Goal: Information Seeking & Learning: Learn about a topic

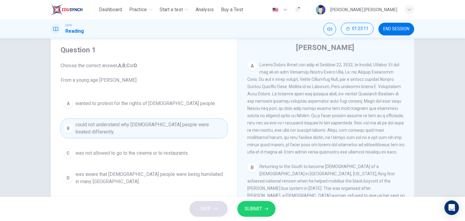
scroll to position [131, 0]
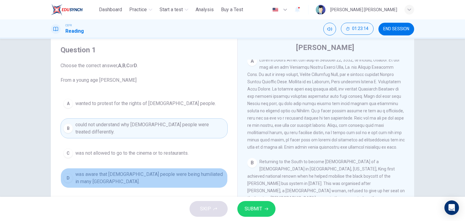
click at [155, 171] on span "was aware that black people were being humiliated in many northern states." at bounding box center [150, 178] width 150 height 15
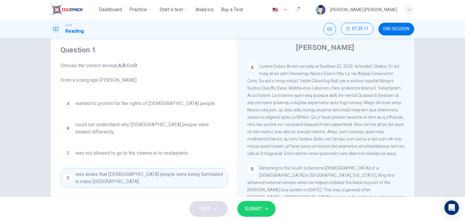
scroll to position [125, 0]
click at [270, 97] on span at bounding box center [327, 110] width 158 height 92
drag, startPoint x: 270, startPoint y: 97, endPoint x: 279, endPoint y: 129, distance: 33.9
click at [279, 129] on div "A" at bounding box center [327, 109] width 158 height 95
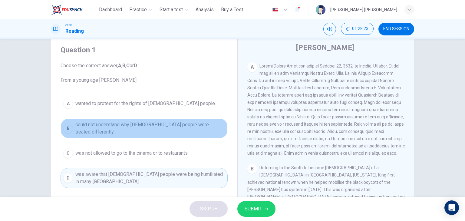
click at [176, 127] on span "could not understand why black people were treated differently." at bounding box center [150, 128] width 150 height 15
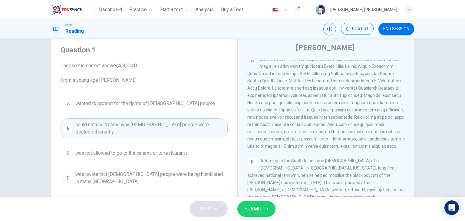
scroll to position [130, 0]
click at [258, 204] on button "SUBMIT" at bounding box center [257, 209] width 38 height 16
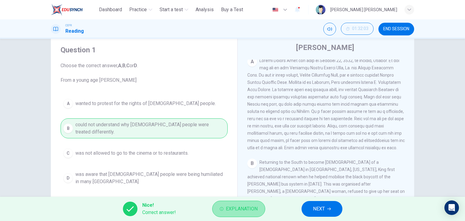
click at [235, 207] on span "Explanation" at bounding box center [242, 209] width 32 height 8
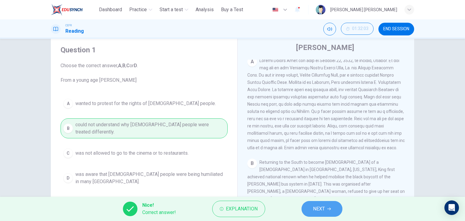
click at [317, 208] on span "NEXT" at bounding box center [319, 209] width 12 height 8
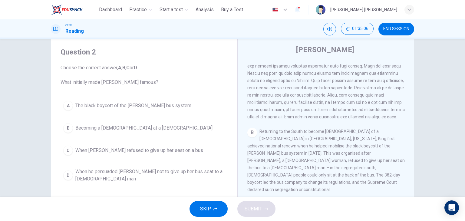
scroll to position [164, 0]
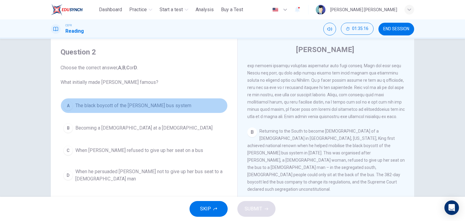
click at [133, 106] on span "The black boycott of the Montgomery bus system" at bounding box center [133, 105] width 116 height 7
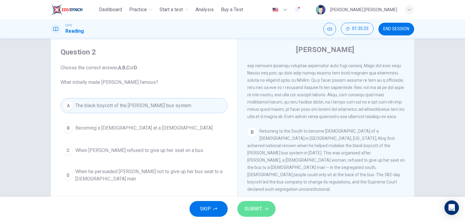
click at [249, 206] on span "SUBMIT" at bounding box center [254, 209] width 18 height 8
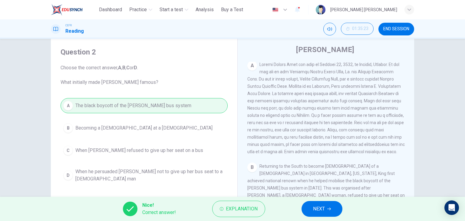
scroll to position [122, 0]
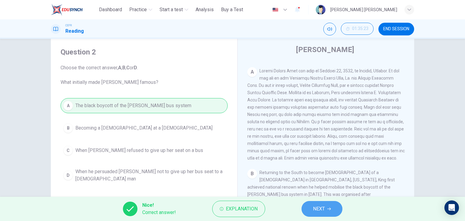
click at [306, 208] on button "NEXT" at bounding box center [322, 209] width 41 height 16
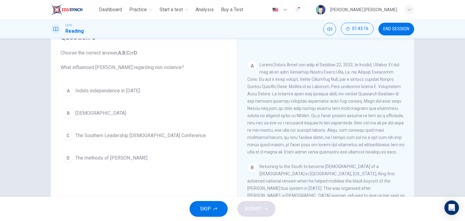
scroll to position [113, 0]
click at [66, 121] on div "A India’s independence in 1947 B Christianity C The Southern Leadership Christi…" at bounding box center [144, 124] width 167 height 82
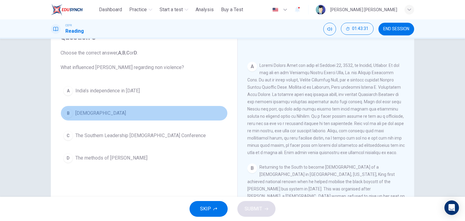
click at [66, 118] on button "B Christianity" at bounding box center [144, 113] width 167 height 15
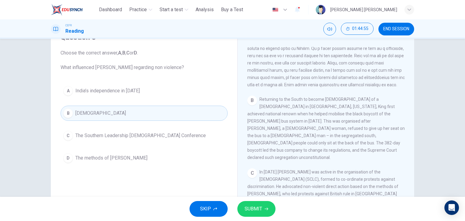
scroll to position [181, 0]
click at [286, 171] on span "In 1957 King was active in the organisation of the Southern Leadership Christia…" at bounding box center [325, 204] width 155 height 70
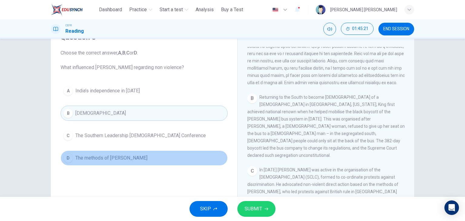
click at [132, 157] on button "D The methods of Gandhi" at bounding box center [144, 158] width 167 height 15
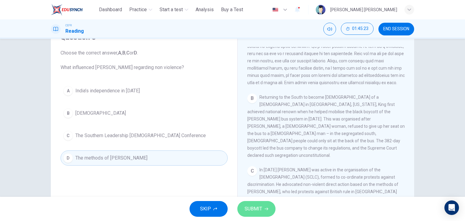
click at [252, 207] on span "SUBMIT" at bounding box center [254, 209] width 18 height 8
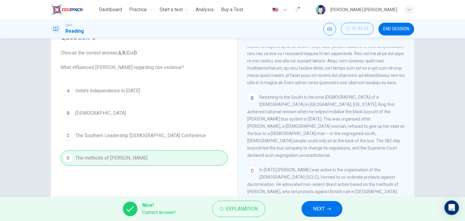
click at [252, 207] on span "Explanation" at bounding box center [242, 209] width 32 height 8
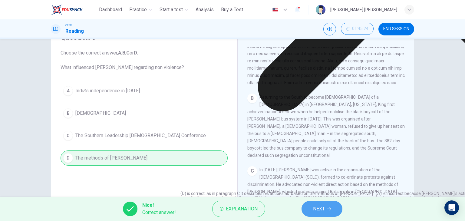
click at [315, 205] on span "NEXT" at bounding box center [319, 209] width 12 height 8
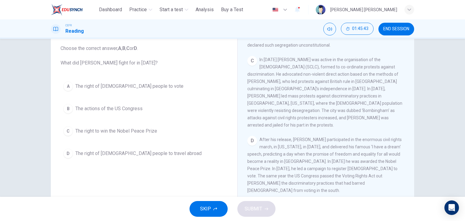
scroll to position [35, 0]
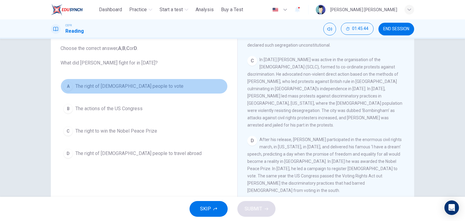
click at [102, 82] on button "A The right of black people to vote" at bounding box center [144, 86] width 167 height 15
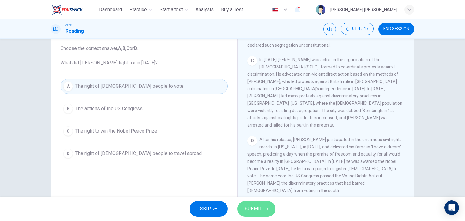
click at [250, 205] on span "SUBMIT" at bounding box center [254, 209] width 18 height 8
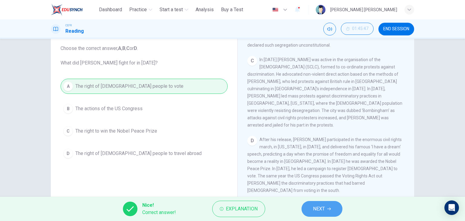
click at [326, 210] on button "NEXT" at bounding box center [322, 209] width 41 height 16
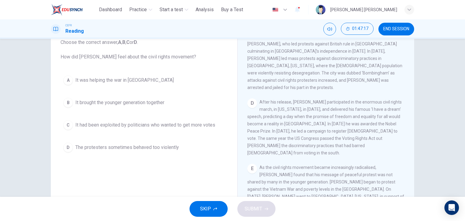
scroll to position [320, 0]
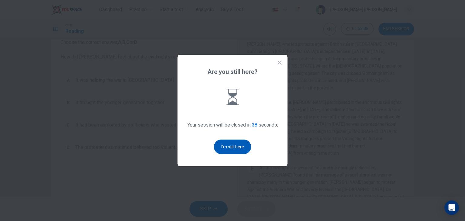
click at [226, 152] on button "I'm still here" at bounding box center [232, 147] width 37 height 15
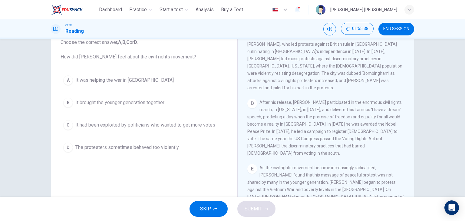
click at [226, 152] on div "Question 5 Choose the correct answer, A , B , C or D . How did Martin Luther Ki…" at bounding box center [144, 88] width 177 height 145
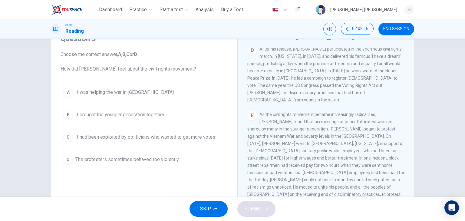
scroll to position [385, 0]
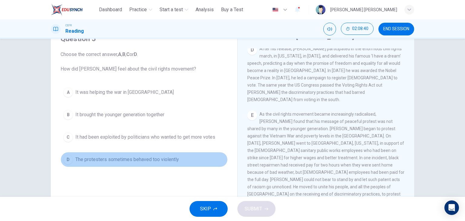
click at [119, 158] on span "The protesters sometimes behaved too violently" at bounding box center [127, 159] width 104 height 7
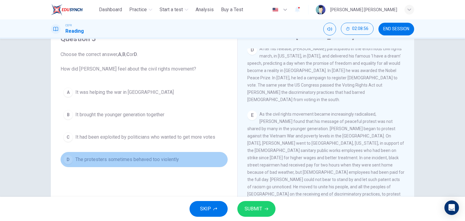
drag, startPoint x: 119, startPoint y: 158, endPoint x: 98, endPoint y: 161, distance: 20.8
click at [98, 161] on span "The protesters sometimes behaved too violently" at bounding box center [127, 159] width 104 height 7
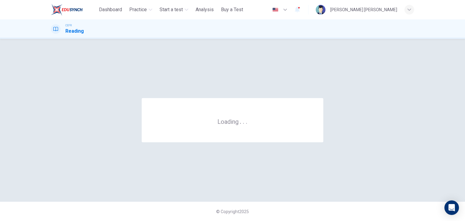
scroll to position [0, 0]
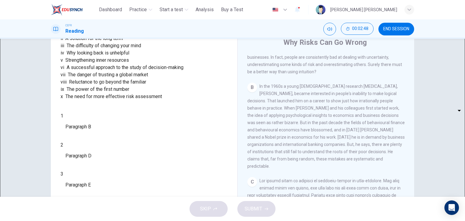
scroll to position [66, 0]
drag, startPoint x: 105, startPoint y: 111, endPoint x: 113, endPoint y: 111, distance: 7.9
click at [113, 71] on span "A successful approach to the study of decision-making" at bounding box center [125, 66] width 117 height 7
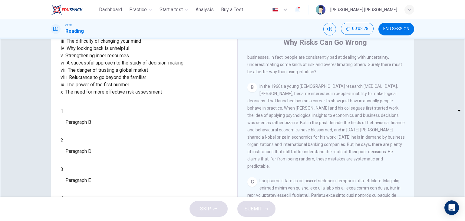
scroll to position [71, 0]
click at [88, 182] on body "This site uses cookies, as explained in our Privacy Policy . If you agree to th…" at bounding box center [232, 110] width 465 height 221
type input "**"
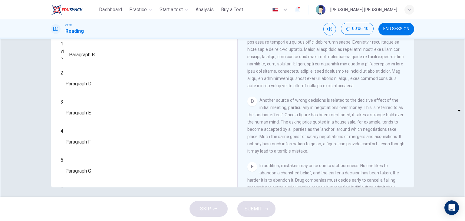
scroll to position [115, 0]
click at [99, 107] on body "This site uses cookies, as explained in our Privacy Policy . If you agree to th…" at bounding box center [232, 110] width 465 height 221
type input "**"
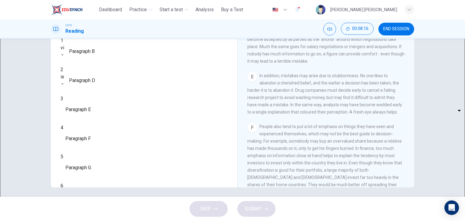
scroll to position [98, 0]
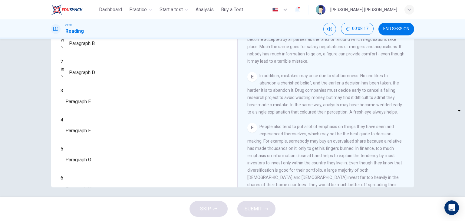
click at [101, 135] on body "This site uses cookies, as explained in our Privacy Policy . If you agree to th…" at bounding box center [232, 110] width 465 height 221
type input "***"
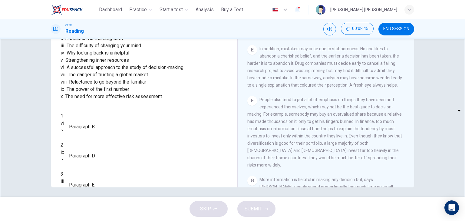
scroll to position [15, 0]
click at [165, 101] on div "List of Headings i Not identifying the correct priorities ii A solution for the…" at bounding box center [144, 61] width 167 height 80
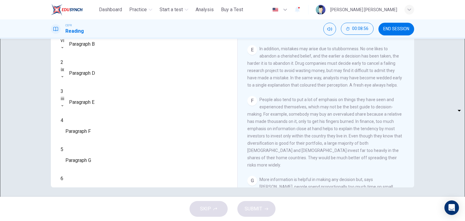
scroll to position [116, 0]
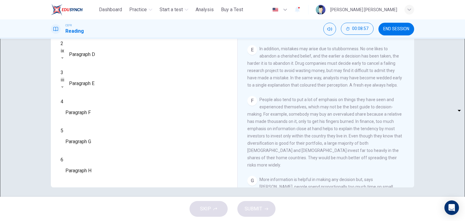
click at [101, 135] on body "This site uses cookies, as explained in our Privacy Policy . If you agree to th…" at bounding box center [232, 110] width 465 height 221
type input "****"
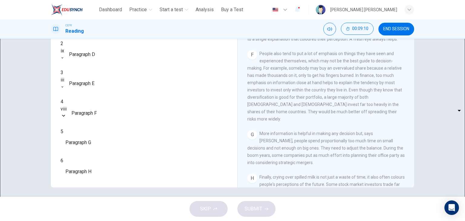
click at [78, 151] on body "This site uses cookies, as explained in our Privacy Policy . If you agree to th…" at bounding box center [232, 110] width 465 height 221
click at [97, 221] on li "i" at bounding box center [232, 224] width 465 height 7
type input "*"
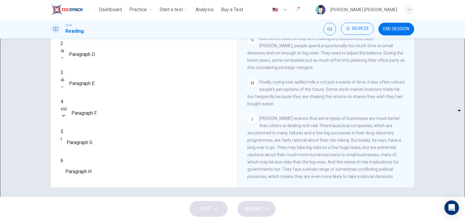
click at [94, 169] on body "This site uses cookies, as explained in our Privacy Policy . If you agree to th…" at bounding box center [232, 110] width 465 height 221
type input "**"
click at [246, 205] on span "SUBMIT" at bounding box center [254, 209] width 18 height 8
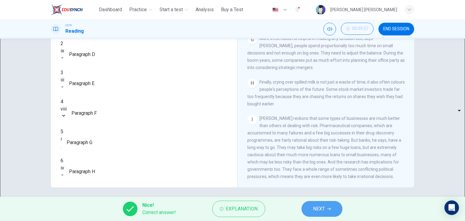
click at [326, 214] on button "NEXT" at bounding box center [322, 209] width 41 height 16
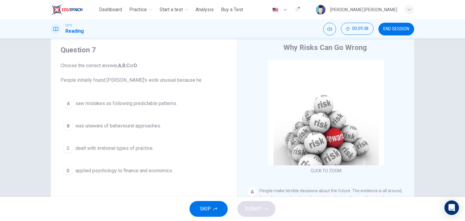
scroll to position [18, 0]
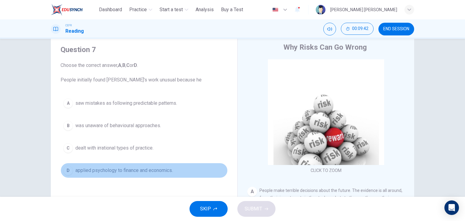
click at [138, 173] on span "applied psychology to finance and economics." at bounding box center [124, 170] width 98 height 7
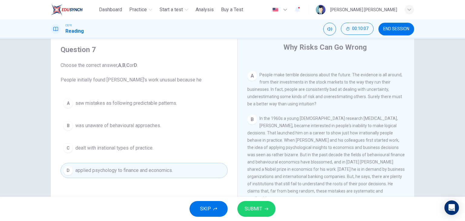
scroll to position [116, 0]
click at [263, 206] on button "SUBMIT" at bounding box center [257, 209] width 38 height 16
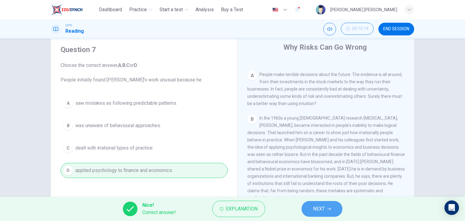
click at [306, 206] on button "NEXT" at bounding box center [322, 209] width 41 height 16
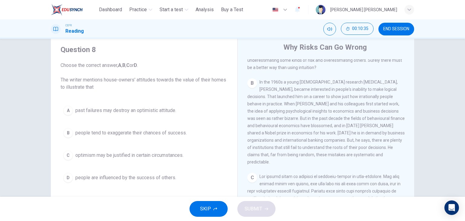
scroll to position [18, 0]
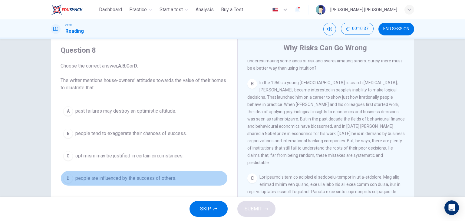
click at [65, 180] on div "D" at bounding box center [68, 179] width 10 height 10
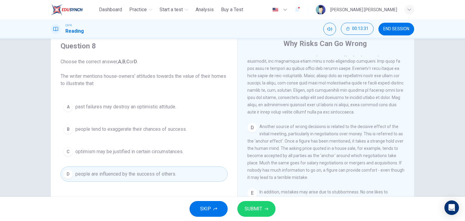
scroll to position [308, 0]
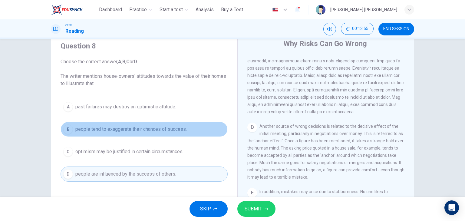
click at [168, 129] on span "people tend to exaggerate their chances of success." at bounding box center [131, 129] width 112 height 7
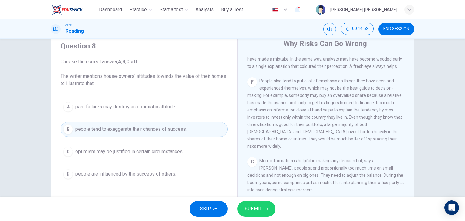
scroll to position [470, 0]
click at [253, 206] on span "SUBMIT" at bounding box center [254, 209] width 18 height 8
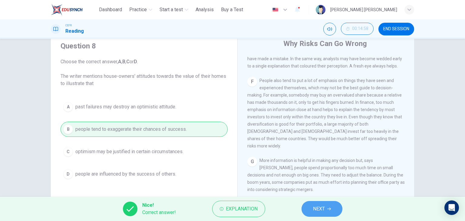
click at [316, 209] on span "NEXT" at bounding box center [319, 209] width 12 height 8
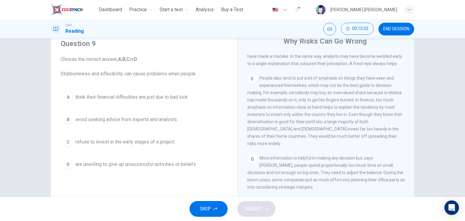
scroll to position [25, 0]
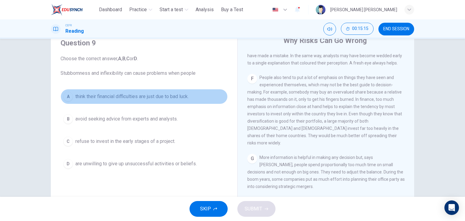
click at [70, 98] on div "A" at bounding box center [68, 97] width 10 height 10
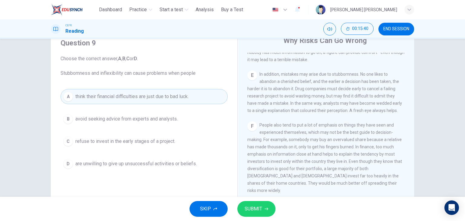
scroll to position [422, 0]
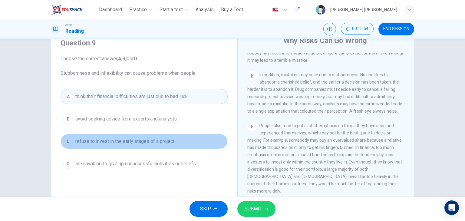
click at [162, 144] on span "refuse to invest in the early stages of a project." at bounding box center [125, 141] width 100 height 7
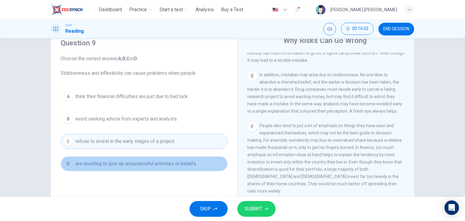
click at [162, 164] on span "are unwilling to give up unsuccessful activities or beliefs." at bounding box center [136, 163] width 122 height 7
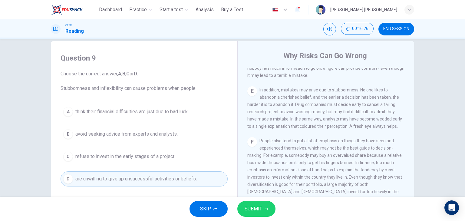
scroll to position [11, 0]
click at [289, 93] on div "CLICK TO ZOOM Click to Zoom A People make terrible decisions about the future. …" at bounding box center [330, 159] width 165 height 184
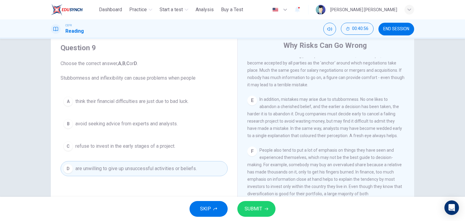
scroll to position [18, 0]
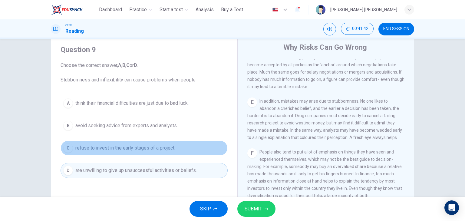
click at [138, 146] on span "refuse to invest in the early stages of a project." at bounding box center [125, 148] width 100 height 7
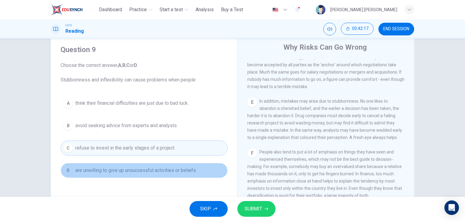
click at [140, 168] on span "are unwilling to give up unsuccessful activities or beliefs." at bounding box center [136, 170] width 122 height 7
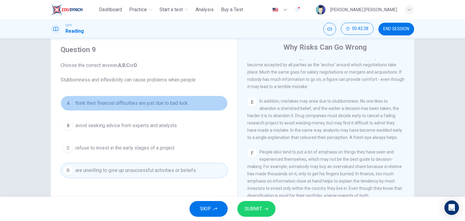
click at [164, 105] on span "think their financial difficulties are just due to bad luck." at bounding box center [131, 103] width 113 height 7
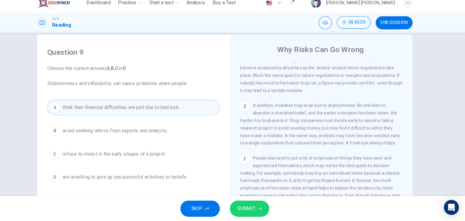
scroll to position [0, 0]
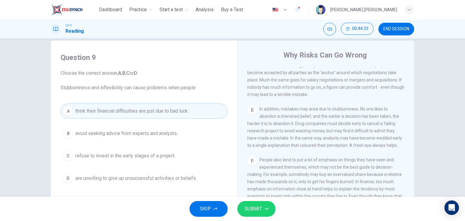
click at [144, 132] on span "avoid seeking advice from experts and analysts." at bounding box center [126, 133] width 102 height 7
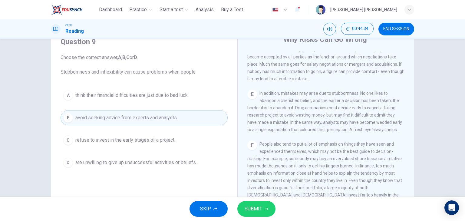
scroll to position [27, 0]
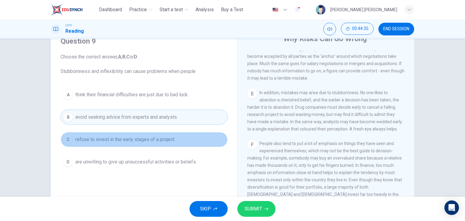
click at [144, 132] on button "C refuse to invest in the early stages of a project." at bounding box center [144, 139] width 167 height 15
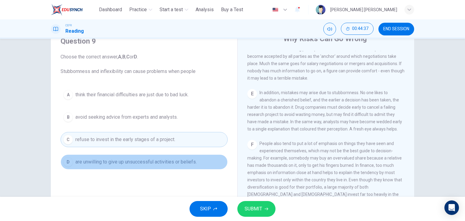
click at [144, 164] on span "are unwilling to give up unsuccessful activities or beliefs." at bounding box center [136, 161] width 122 height 7
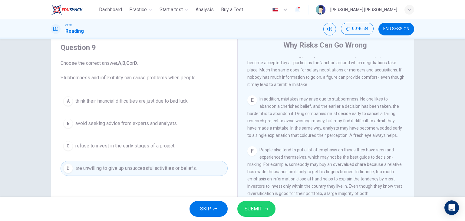
scroll to position [20, 0]
click at [264, 204] on button "SUBMIT" at bounding box center [257, 209] width 38 height 16
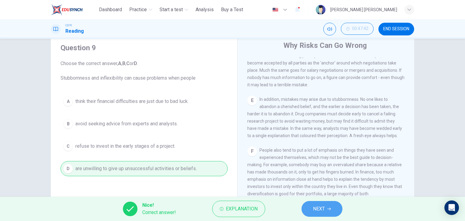
click at [323, 209] on span "NEXT" at bounding box center [319, 209] width 12 height 8
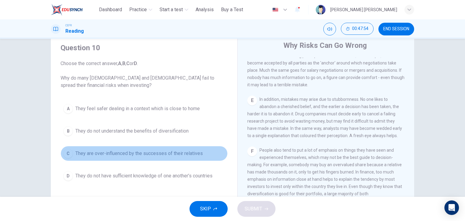
click at [196, 150] on span "They are over-influenced by the successes of their relatives" at bounding box center [139, 153] width 128 height 7
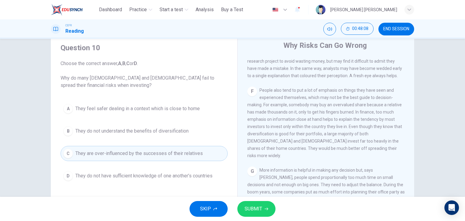
scroll to position [462, 0]
click at [257, 214] on button "SUBMIT" at bounding box center [257, 209] width 38 height 16
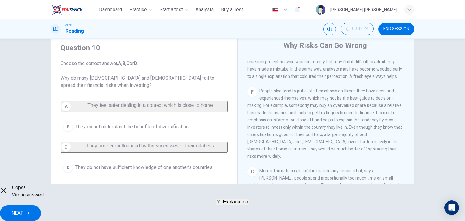
click at [178, 109] on div "A They feel safer dealing in a context which is close to home B They do not und…" at bounding box center [144, 138] width 167 height 74
click at [233, 205] on span "Explanation" at bounding box center [235, 201] width 25 height 5
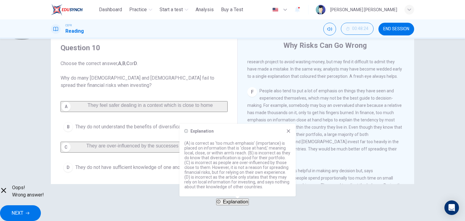
click at [233, 205] on span "Explanation" at bounding box center [235, 201] width 25 height 5
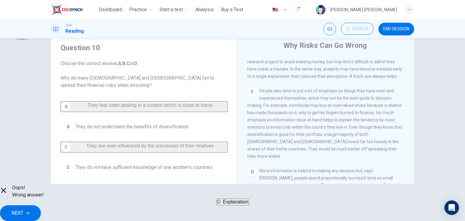
click at [233, 205] on span "Explanation" at bounding box center [235, 201] width 25 height 5
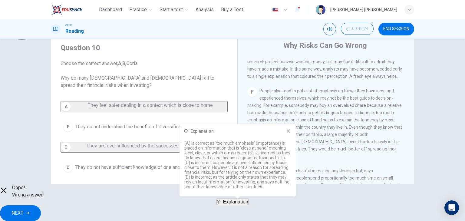
click at [233, 205] on span "Explanation" at bounding box center [235, 201] width 25 height 5
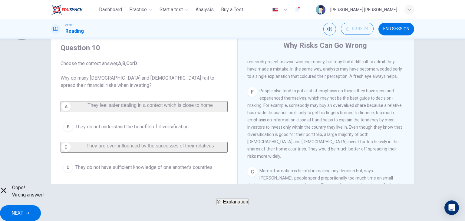
click at [233, 205] on span "Explanation" at bounding box center [235, 201] width 25 height 5
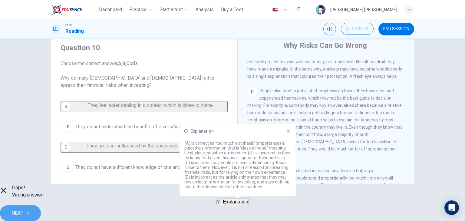
click at [41, 213] on button "NEXT" at bounding box center [20, 213] width 41 height 16
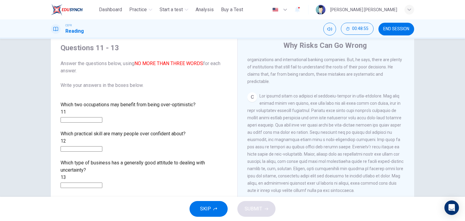
scroll to position [229, 0]
click at [102, 117] on input at bounding box center [82, 119] width 42 height 5
type input "**********"
click at [102, 146] on input at bounding box center [82, 148] width 42 height 5
type input "*"
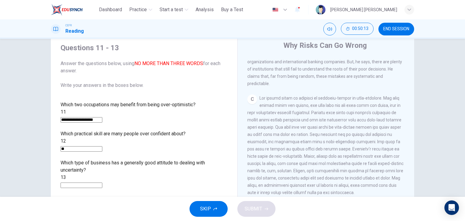
type input "*"
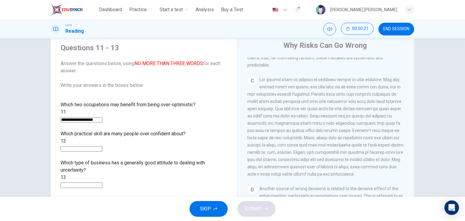
scroll to position [248, 0]
type input "*******"
click at [102, 183] on input at bounding box center [82, 185] width 42 height 5
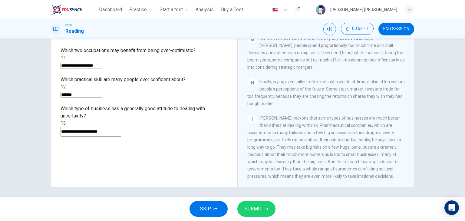
scroll to position [0, 3]
type input "**********"
click at [263, 203] on button "SUBMIT" at bounding box center [257, 209] width 38 height 16
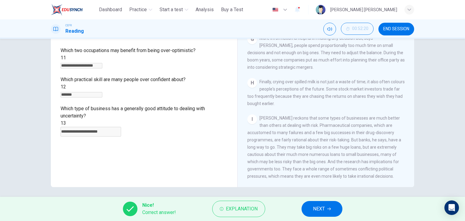
scroll to position [546, 0]
click at [324, 206] on span "NEXT" at bounding box center [319, 209] width 12 height 8
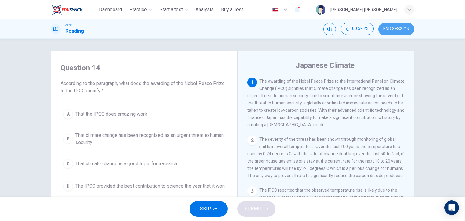
click at [395, 33] on button "END SESSION" at bounding box center [397, 29] width 36 height 13
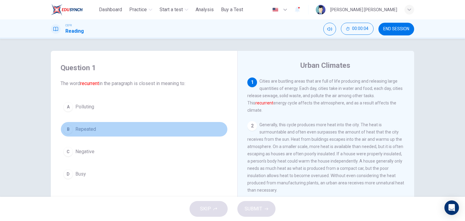
click at [85, 124] on button "B Repeated" at bounding box center [144, 129] width 167 height 15
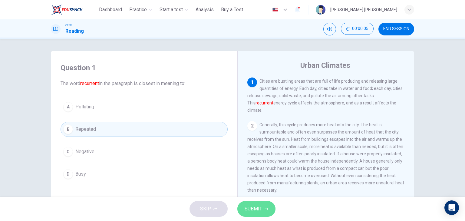
click at [268, 210] on icon "button" at bounding box center [267, 209] width 4 height 4
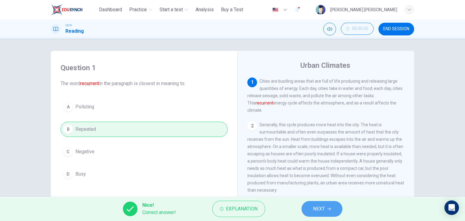
click at [322, 205] on span "NEXT" at bounding box center [319, 209] width 12 height 8
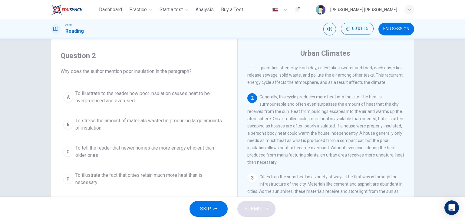
scroll to position [12, 0]
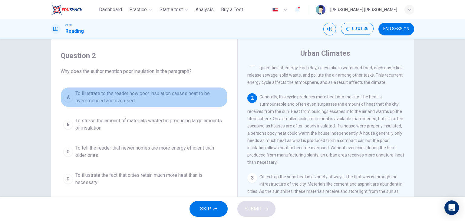
click at [145, 96] on span "To illustrate to the reader how poor insulation causes heat to be overproduced …" at bounding box center [150, 97] width 150 height 15
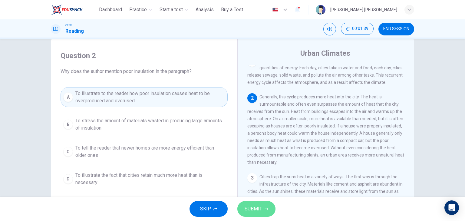
click at [250, 207] on span "SUBMIT" at bounding box center [254, 209] width 18 height 8
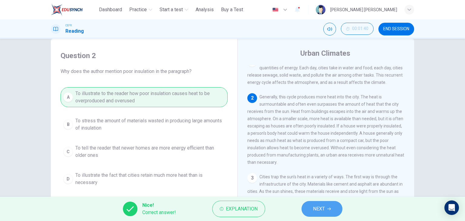
click at [319, 208] on span "NEXT" at bounding box center [319, 209] width 12 height 8
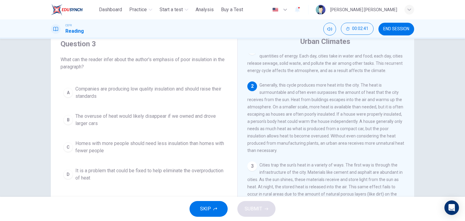
scroll to position [26, 0]
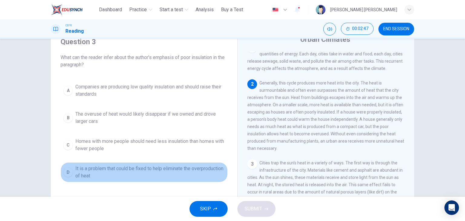
click at [152, 172] on span "It is a problem that could be fixed to help eliminate the overproduction of heat" at bounding box center [150, 172] width 150 height 15
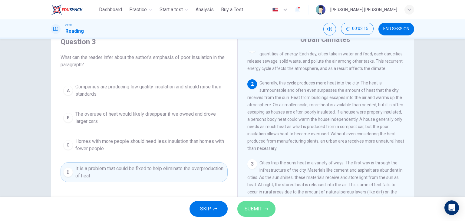
click at [265, 211] on button "SUBMIT" at bounding box center [257, 209] width 38 height 16
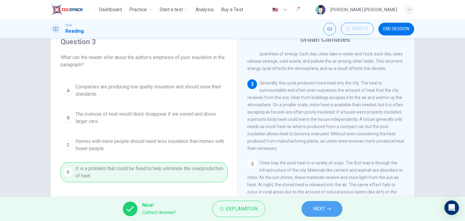
click at [318, 211] on span "NEXT" at bounding box center [319, 209] width 12 height 8
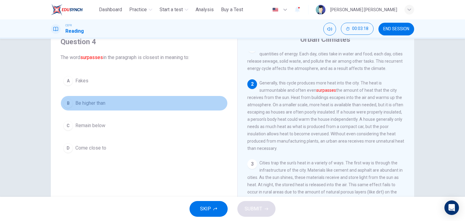
click at [82, 101] on span "Be higher than" at bounding box center [90, 103] width 30 height 7
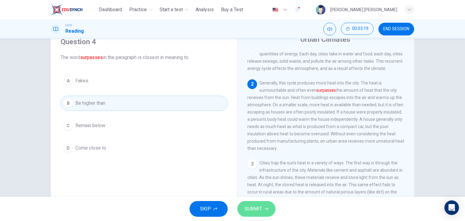
click at [242, 207] on button "SUBMIT" at bounding box center [257, 209] width 38 height 16
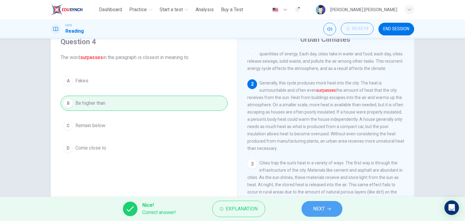
click at [321, 210] on span "NEXT" at bounding box center [319, 209] width 12 height 8
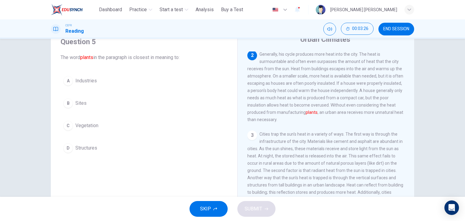
scroll to position [36, 0]
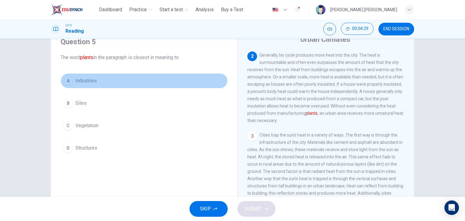
click at [83, 79] on span "Industries" at bounding box center [86, 80] width 22 height 7
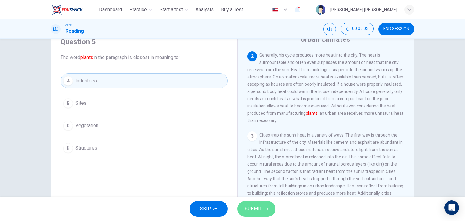
click at [254, 210] on span "SUBMIT" at bounding box center [254, 209] width 18 height 8
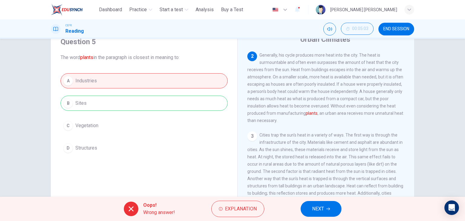
click at [173, 107] on div "A Industries B Sites C Vegetation D Structures" at bounding box center [144, 114] width 167 height 82
click at [235, 200] on div "Oops! Wrong answer! Explanation NEXT" at bounding box center [232, 209] width 465 height 24
click at [233, 209] on span "Explanation" at bounding box center [241, 209] width 32 height 8
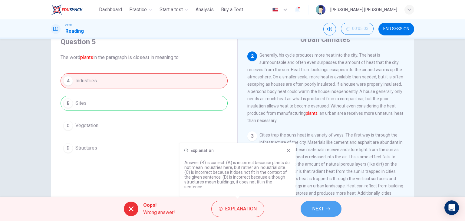
click at [312, 208] on button "NEXT" at bounding box center [321, 209] width 41 height 16
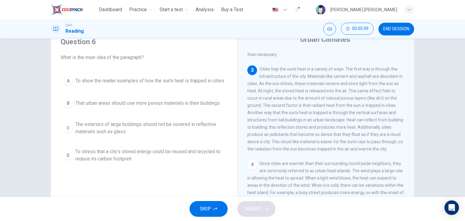
scroll to position [103, 0]
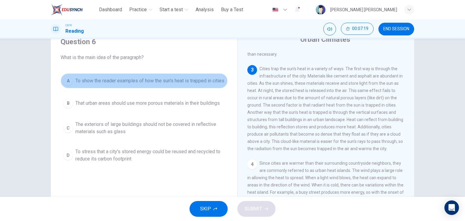
click at [122, 78] on span "To show the reader examples of how the sun's heat is trapped in cities" at bounding box center [149, 80] width 149 height 7
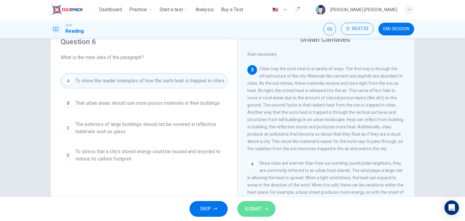
click at [255, 210] on span "SUBMIT" at bounding box center [254, 209] width 18 height 8
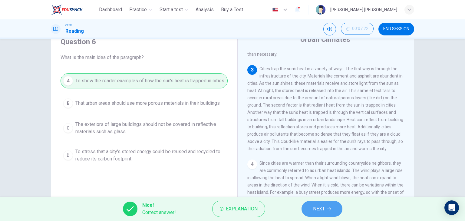
click at [321, 207] on span "NEXT" at bounding box center [319, 209] width 12 height 8
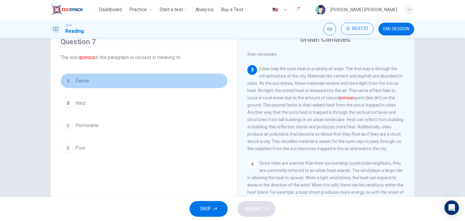
click at [87, 73] on button "A Dense" at bounding box center [144, 80] width 167 height 15
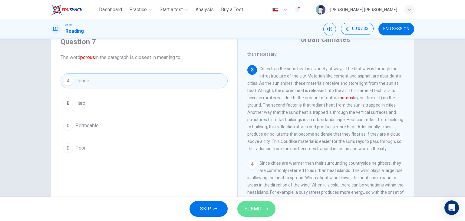
click at [261, 207] on span "SUBMIT" at bounding box center [254, 209] width 18 height 8
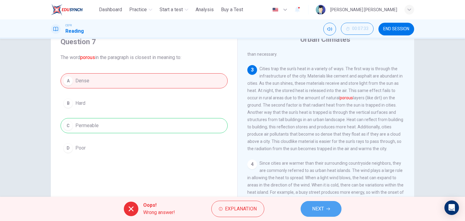
click at [315, 208] on span "NEXT" at bounding box center [318, 209] width 12 height 8
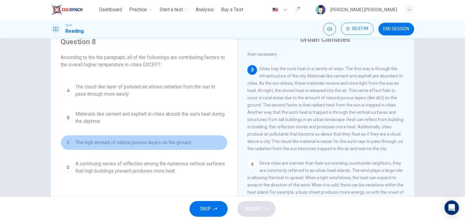
click at [135, 139] on span "The high amount of natural porous layers on the ground" at bounding box center [133, 142] width 116 height 7
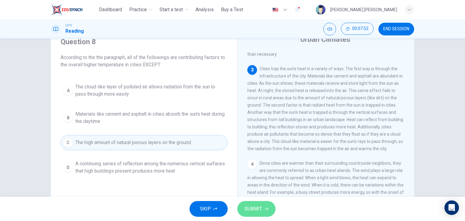
click at [259, 208] on span "SUBMIT" at bounding box center [254, 209] width 18 height 8
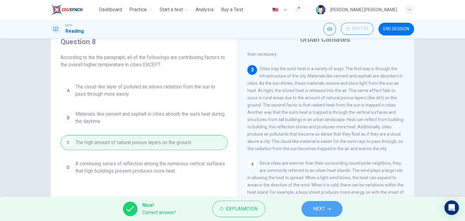
click at [317, 205] on span "NEXT" at bounding box center [319, 209] width 12 height 8
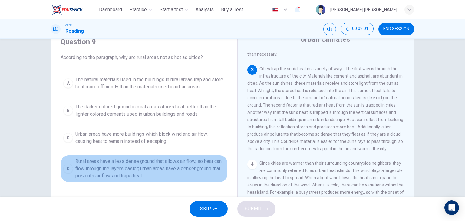
click at [139, 165] on span "Rural areas have a less dense ground that allows air flow, so heat can flow thr…" at bounding box center [150, 169] width 150 height 22
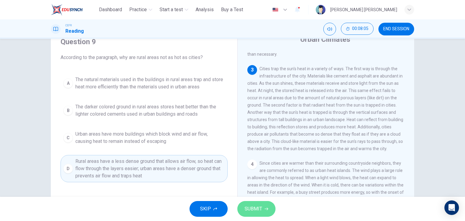
click at [244, 206] on button "SUBMIT" at bounding box center [257, 209] width 38 height 16
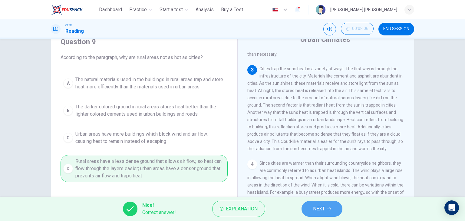
click at [322, 209] on span "NEXT" at bounding box center [319, 209] width 12 height 8
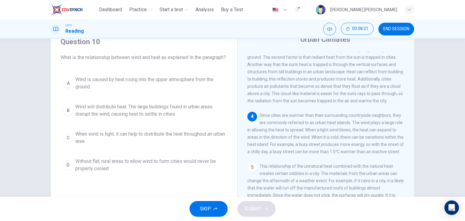
scroll to position [164, 0]
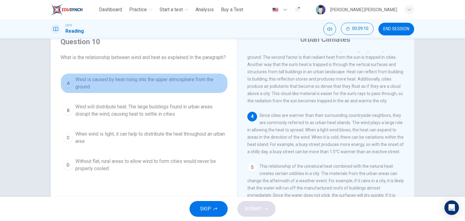
click at [85, 88] on span "Wind is caused by heat rising into the upper atmosphere from the ground" at bounding box center [150, 83] width 150 height 15
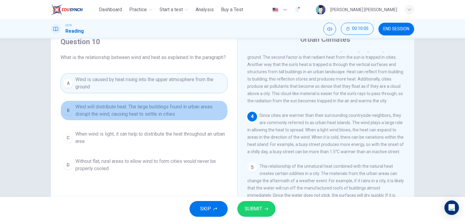
click at [118, 112] on span "Wind will distribute heat. The large buildings found in urban areas disrupt the…" at bounding box center [150, 110] width 150 height 15
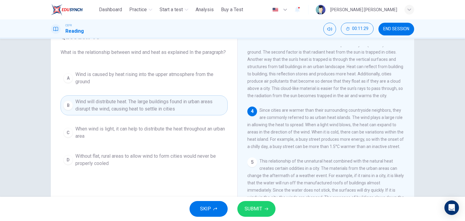
scroll to position [31, 0]
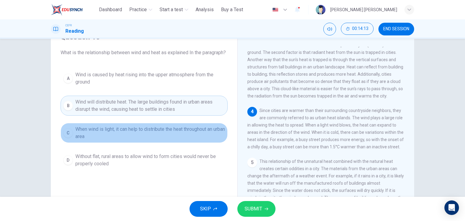
click at [159, 131] on button "C When wind is light, it can help to distribute the heat throughout an urban ar…" at bounding box center [144, 133] width 167 height 20
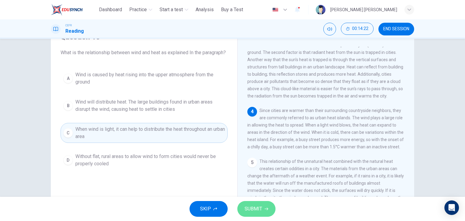
click at [253, 206] on span "SUBMIT" at bounding box center [254, 209] width 18 height 8
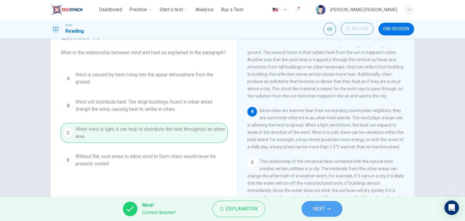
click at [317, 209] on span "NEXT" at bounding box center [319, 209] width 12 height 8
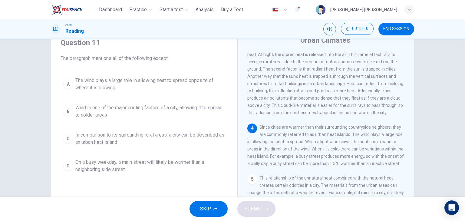
scroll to position [142, 0]
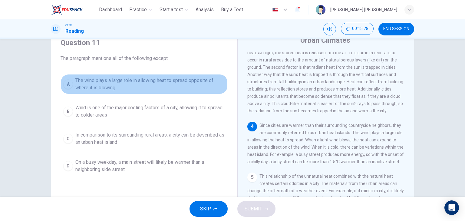
click at [160, 76] on button "A The wind plays a large role in allowing heat to spread opposite of where it i…" at bounding box center [144, 84] width 167 height 20
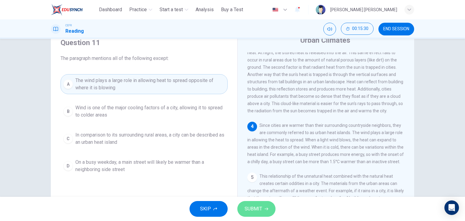
click at [256, 207] on span "SUBMIT" at bounding box center [254, 209] width 18 height 8
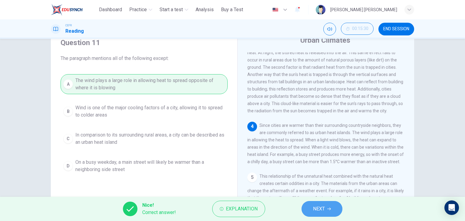
click at [319, 202] on button "NEXT" at bounding box center [322, 209] width 41 height 16
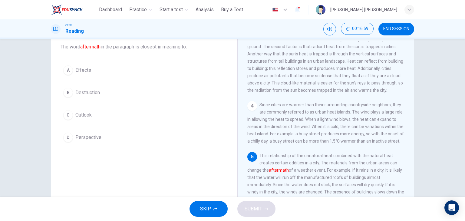
scroll to position [36, 0]
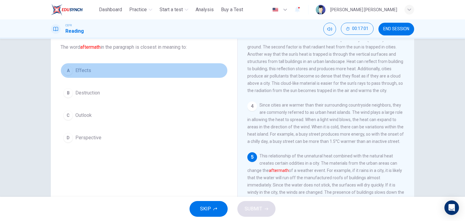
click at [69, 72] on div "A" at bounding box center [68, 71] width 10 height 10
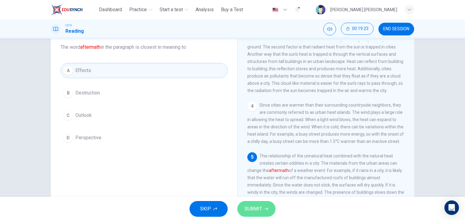
click at [258, 209] on span "SUBMIT" at bounding box center [254, 209] width 18 height 8
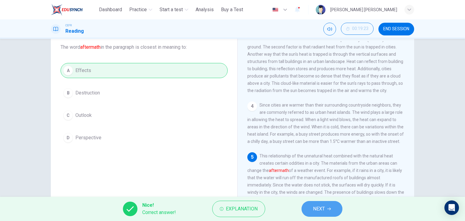
click at [316, 205] on span "NEXT" at bounding box center [319, 209] width 12 height 8
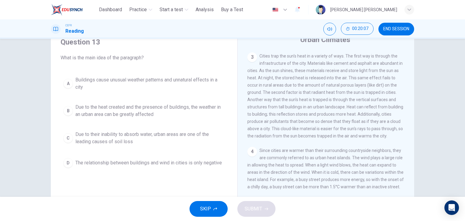
scroll to position [22, 0]
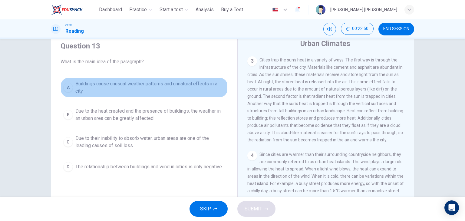
drag, startPoint x: 83, startPoint y: 87, endPoint x: 145, endPoint y: 167, distance: 100.7
click at [145, 167] on div "A Buildings cause unusual weather patterns and unnatural effects in a city B Du…" at bounding box center [144, 126] width 167 height 97
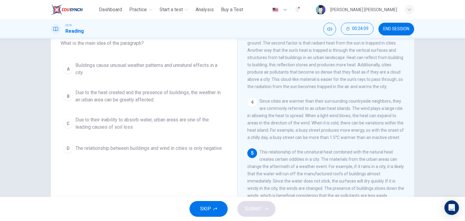
scroll to position [40, 0]
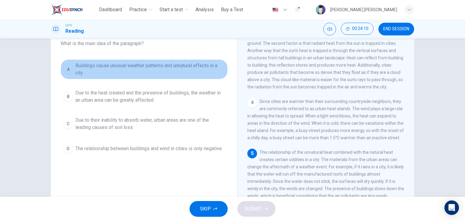
click at [146, 73] on span "Buildings cause unusual weather patterns and unnatural effects in a city" at bounding box center [150, 69] width 150 height 15
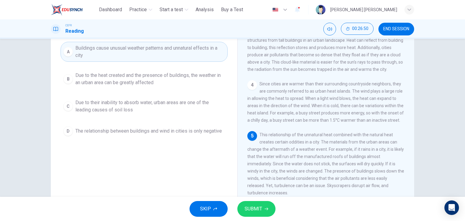
scroll to position [57, 0]
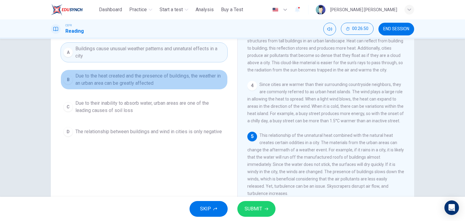
click at [163, 84] on span "Due to the heat created and the presence of buildings, the weather in an urban …" at bounding box center [150, 79] width 150 height 15
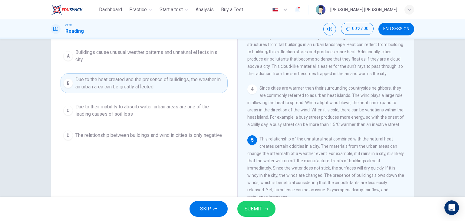
scroll to position [53, 0]
click at [265, 208] on icon "button" at bounding box center [267, 209] width 4 height 4
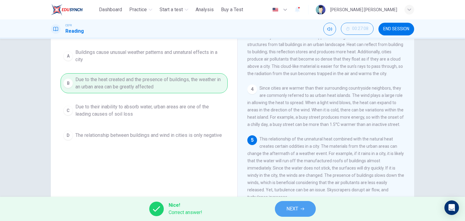
click at [290, 212] on span "NEXT" at bounding box center [293, 209] width 12 height 8
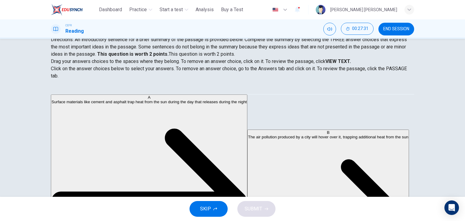
scroll to position [77, 0]
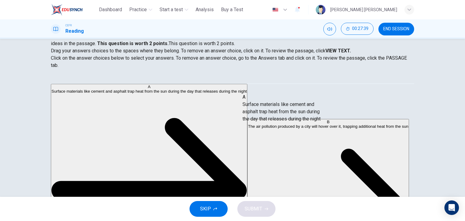
drag, startPoint x: 119, startPoint y: 98, endPoint x: 310, endPoint y: 115, distance: 191.1
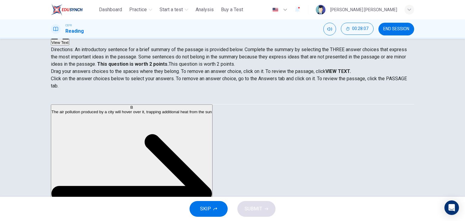
scroll to position [0, 0]
drag, startPoint x: 98, startPoint y: 124, endPoint x: 188, endPoint y: 150, distance: 94.1
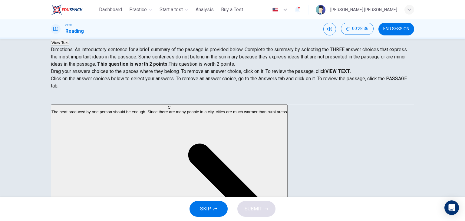
scroll to position [27, 0]
drag, startPoint x: 103, startPoint y: 146, endPoint x: 236, endPoint y: 168, distance: 134.9
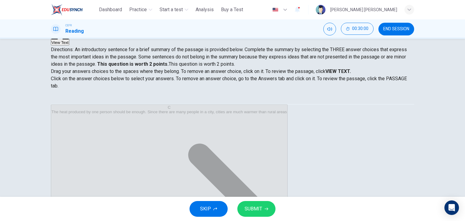
scroll to position [0, 0]
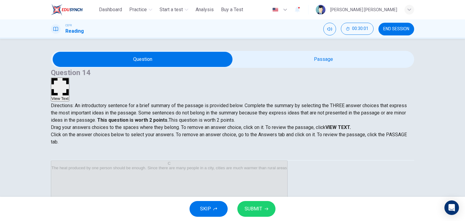
click at [351, 125] on strong "VIEW TEXT." at bounding box center [338, 128] width 25 height 6
click at [69, 78] on button "View Text" at bounding box center [60, 90] width 18 height 24
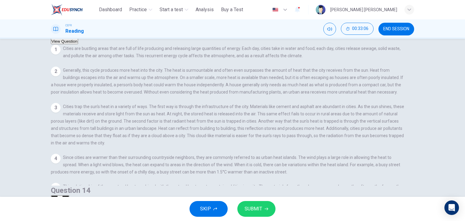
scroll to position [12, 0]
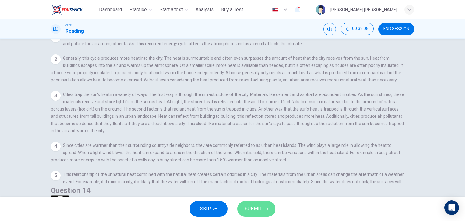
click at [256, 203] on button "SUBMIT" at bounding box center [257, 209] width 38 height 16
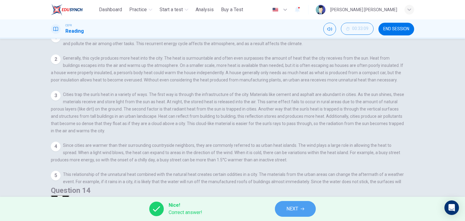
click at [300, 211] on button "NEXT" at bounding box center [295, 209] width 41 height 16
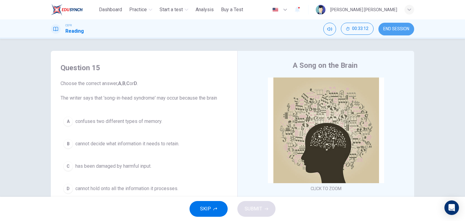
click at [392, 30] on span "END SESSION" at bounding box center [397, 29] width 26 height 5
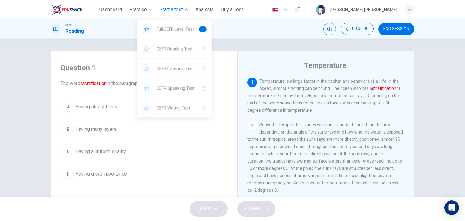
click at [173, 9] on span "Start a test" at bounding box center [171, 9] width 23 height 7
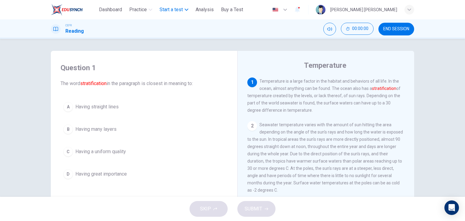
click at [173, 9] on span "Start a test" at bounding box center [171, 9] width 23 height 7
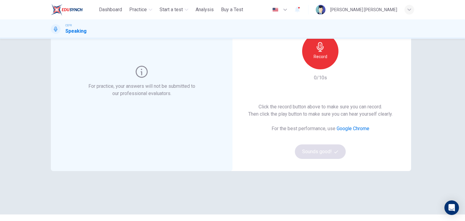
scroll to position [60, 0]
click at [316, 56] on h6 "Record" at bounding box center [321, 55] width 14 height 7
click at [315, 62] on div "Stop" at bounding box center [320, 50] width 36 height 36
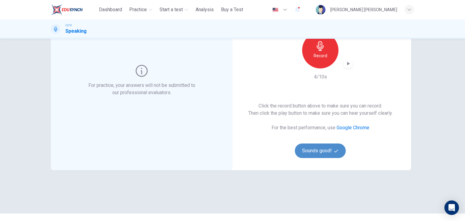
click at [318, 153] on button "Sounds good!" at bounding box center [320, 151] width 51 height 15
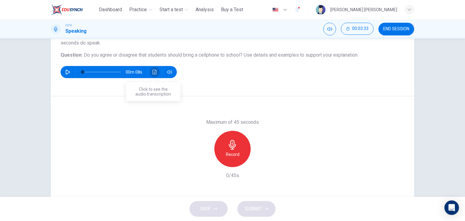
click at [152, 70] on icon "Click to see the audio transcription" at bounding box center [154, 72] width 5 height 5
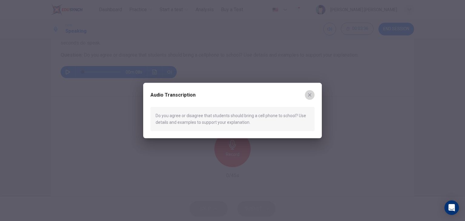
click at [309, 96] on icon "button" at bounding box center [310, 95] width 5 height 5
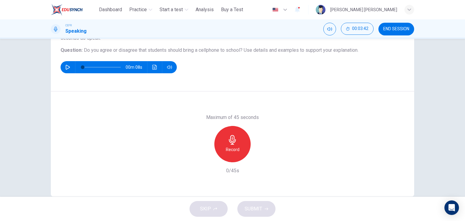
scroll to position [65, 0]
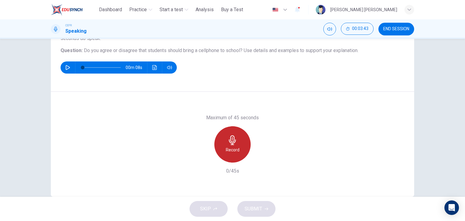
click at [236, 141] on div "Record" at bounding box center [233, 144] width 36 height 36
click at [236, 141] on div "Stop" at bounding box center [233, 144] width 36 height 36
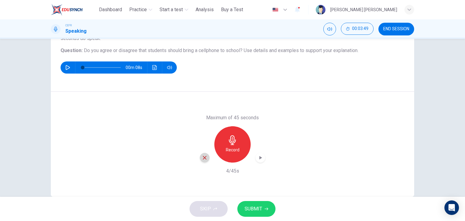
click at [205, 155] on icon "button" at bounding box center [204, 157] width 5 height 5
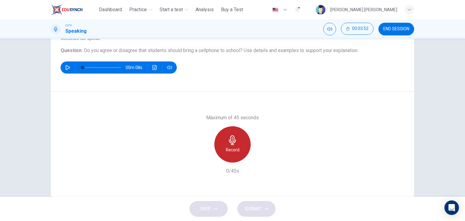
click at [230, 147] on h6 "Record" at bounding box center [233, 149] width 14 height 7
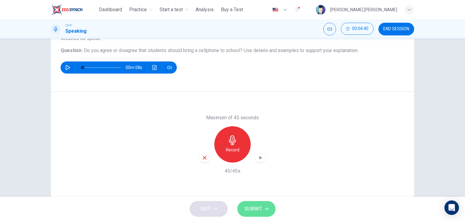
click at [251, 209] on span "SUBMIT" at bounding box center [254, 209] width 18 height 8
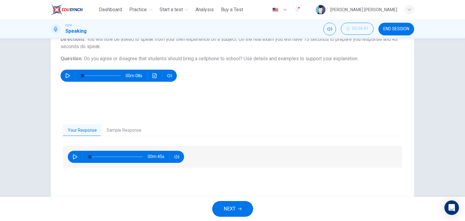
scroll to position [56, 0]
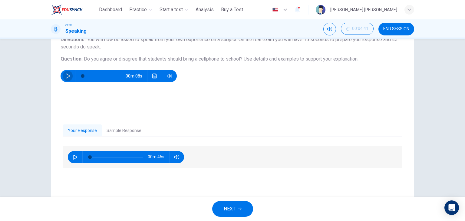
click at [66, 76] on icon "button" at bounding box center [67, 76] width 5 height 5
click at [111, 127] on button "Sample Response" at bounding box center [124, 131] width 45 height 13
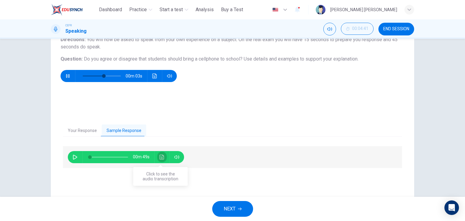
click at [160, 155] on icon "Click to see the audio transcription" at bounding box center [162, 157] width 5 height 5
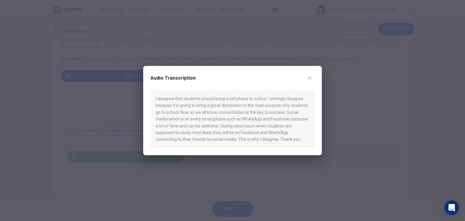
type input "*"
click at [312, 75] on button "button" at bounding box center [310, 78] width 10 height 10
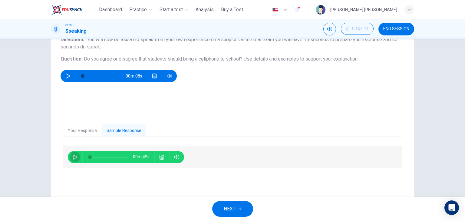
click at [74, 159] on icon "button" at bounding box center [75, 157] width 5 height 5
type input "*"
click at [65, 80] on button "button" at bounding box center [68, 76] width 10 height 12
type input "*"
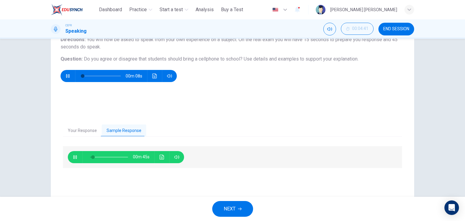
type input "**"
click at [73, 153] on button "button" at bounding box center [75, 157] width 10 height 12
type input "**"
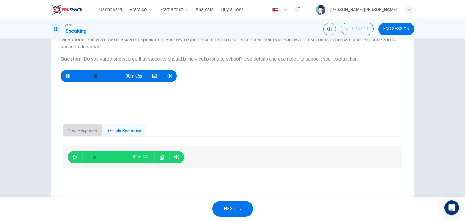
click at [77, 128] on button "Your Response" at bounding box center [82, 131] width 39 height 13
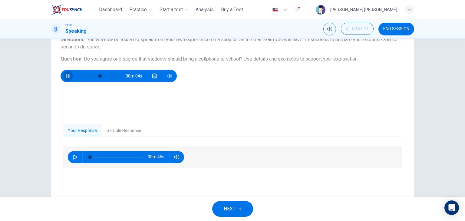
click at [67, 76] on icon "button" at bounding box center [67, 76] width 5 height 5
type input "**"
click at [70, 155] on button "button" at bounding box center [75, 157] width 10 height 12
type input "*"
click at [227, 207] on span "NEXT" at bounding box center [230, 209] width 12 height 8
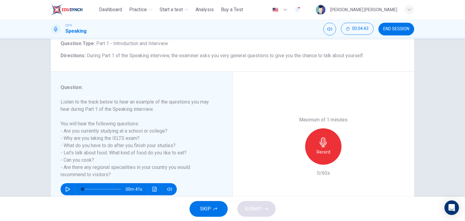
scroll to position [40, 0]
click at [206, 208] on span "SKIP" at bounding box center [205, 209] width 11 height 8
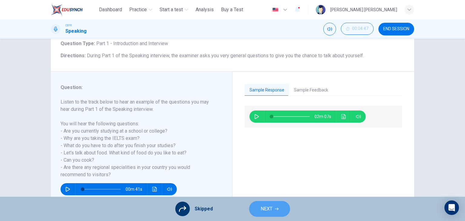
click at [263, 206] on span "NEXT" at bounding box center [267, 209] width 12 height 8
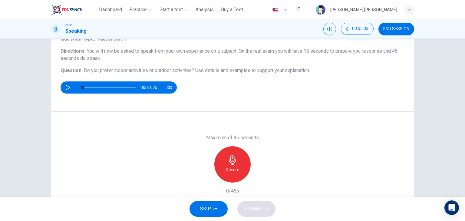
scroll to position [44, 0]
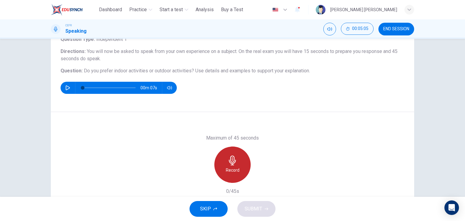
click at [234, 160] on icon "button" at bounding box center [232, 161] width 7 height 10
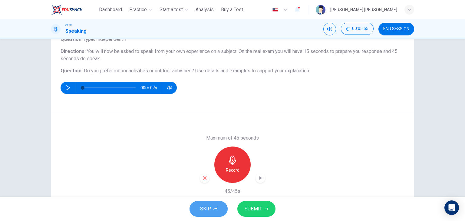
click at [215, 205] on button "SKIP" at bounding box center [209, 209] width 38 height 16
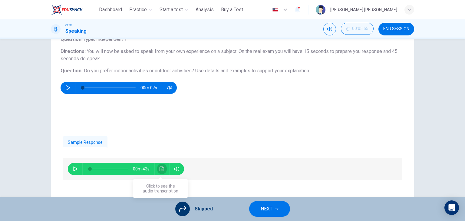
click at [160, 165] on button "Click to see the audio transcription" at bounding box center [162, 169] width 10 height 12
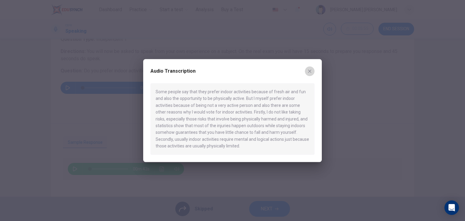
click at [310, 68] on button "button" at bounding box center [310, 71] width 10 height 10
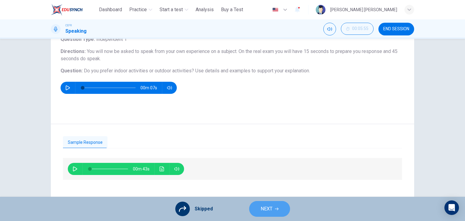
click at [267, 212] on span "NEXT" at bounding box center [267, 209] width 12 height 8
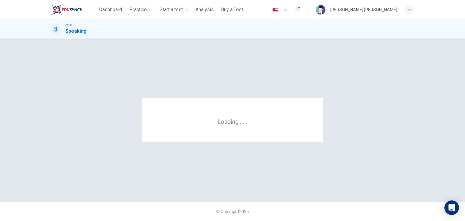
scroll to position [0, 0]
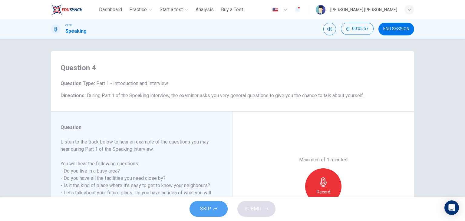
click at [204, 207] on span "SKIP" at bounding box center [205, 209] width 11 height 8
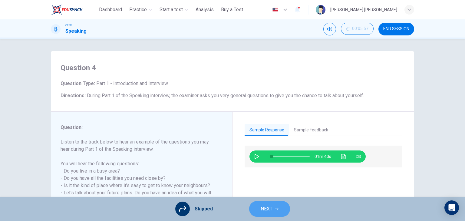
click at [263, 209] on span "NEXT" at bounding box center [267, 209] width 12 height 8
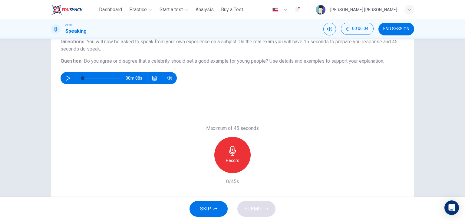
scroll to position [56, 0]
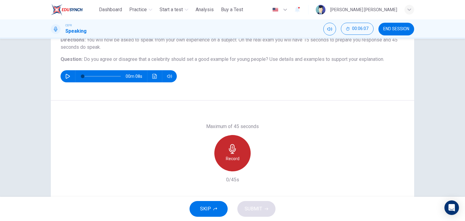
click at [235, 151] on icon "button" at bounding box center [233, 149] width 10 height 10
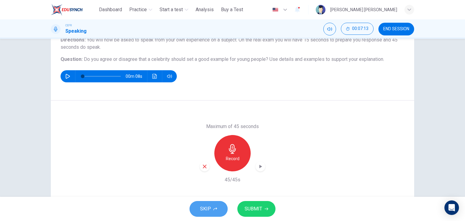
click at [216, 205] on button "SKIP" at bounding box center [209, 209] width 38 height 16
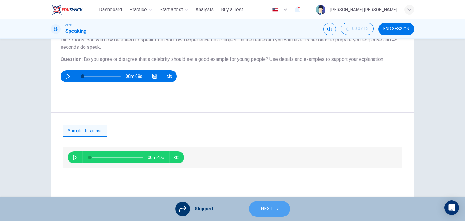
click at [263, 211] on span "NEXT" at bounding box center [267, 209] width 12 height 8
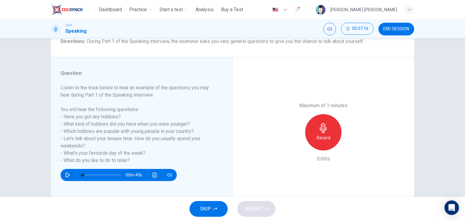
scroll to position [55, 0]
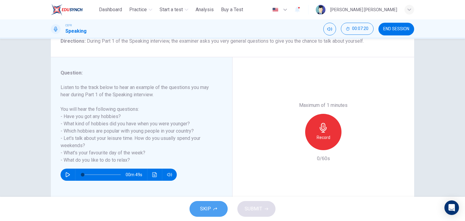
click at [212, 208] on button "SKIP" at bounding box center [209, 209] width 38 height 16
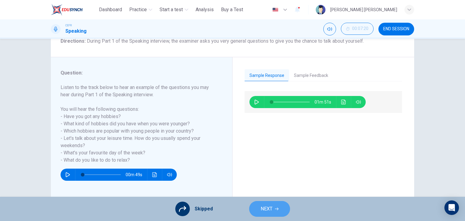
click at [263, 205] on span "NEXT" at bounding box center [267, 209] width 12 height 8
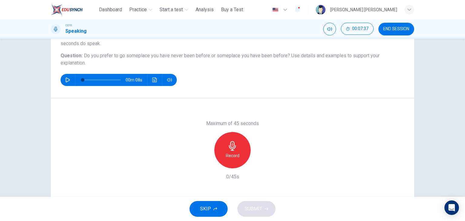
scroll to position [58, 0]
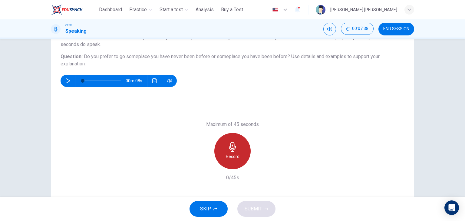
click at [236, 150] on icon "button" at bounding box center [233, 147] width 10 height 10
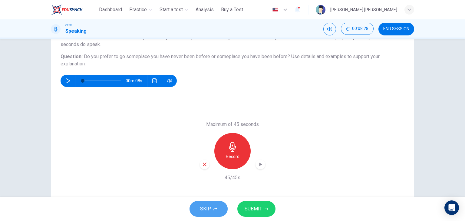
click at [215, 205] on button "SKIP" at bounding box center [209, 209] width 38 height 16
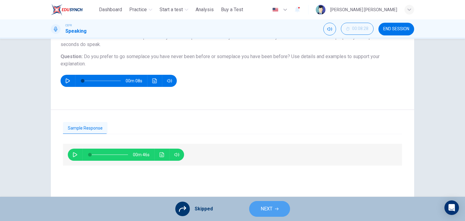
click at [265, 208] on span "NEXT" at bounding box center [267, 209] width 12 height 8
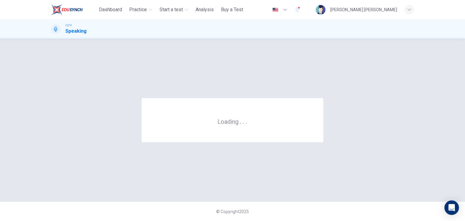
scroll to position [0, 0]
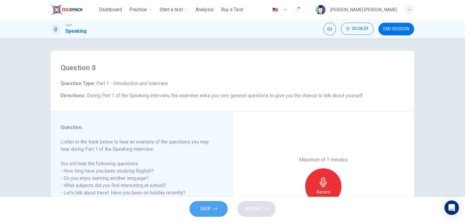
click at [211, 206] on span "SKIP" at bounding box center [205, 209] width 11 height 8
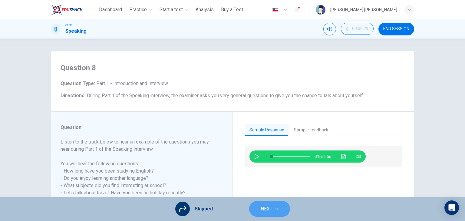
click at [274, 204] on button "NEXT" at bounding box center [269, 209] width 41 height 16
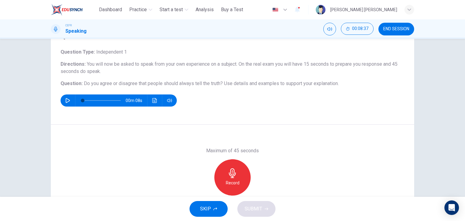
scroll to position [45, 0]
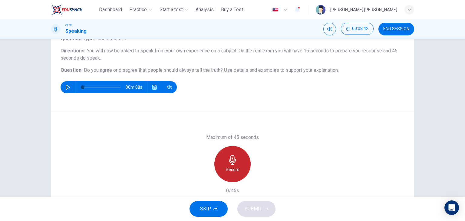
click at [228, 164] on icon "button" at bounding box center [233, 160] width 10 height 10
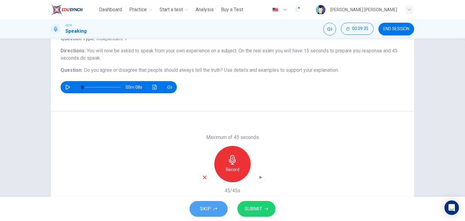
click at [208, 209] on span "SKIP" at bounding box center [205, 209] width 11 height 8
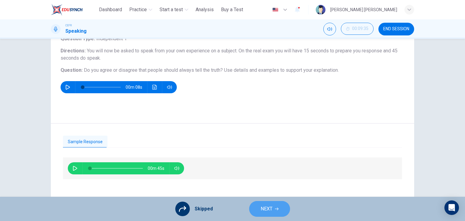
click at [261, 209] on span "NEXT" at bounding box center [267, 209] width 12 height 8
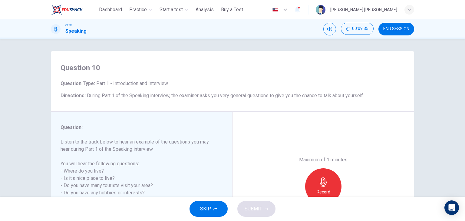
scroll to position [77, 0]
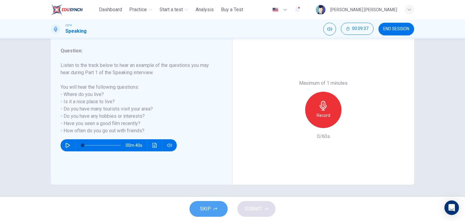
click at [205, 212] on span "SKIP" at bounding box center [205, 209] width 11 height 8
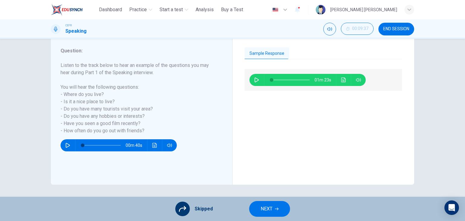
click at [271, 206] on span "NEXT" at bounding box center [267, 209] width 12 height 8
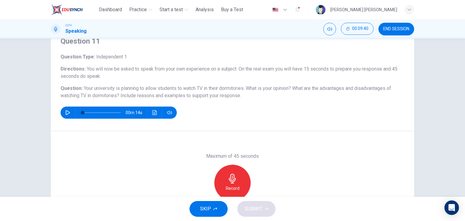
scroll to position [44, 0]
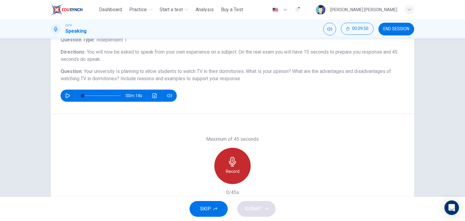
click at [234, 169] on h6 "Record" at bounding box center [233, 171] width 14 height 7
click at [234, 169] on h6 "Stop" at bounding box center [232, 171] width 9 height 7
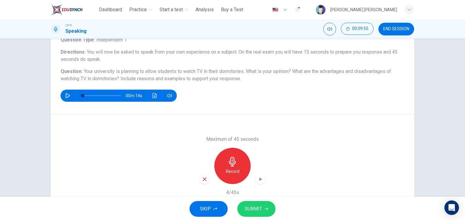
scroll to position [59, 0]
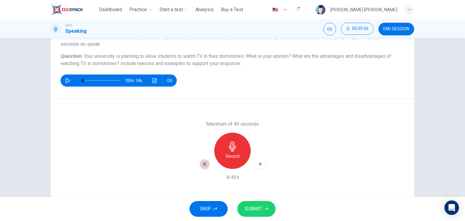
click at [202, 165] on icon "button" at bounding box center [204, 164] width 5 height 5
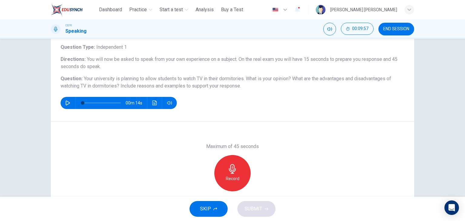
scroll to position [36, 0]
click at [236, 165] on div "Record" at bounding box center [233, 173] width 36 height 36
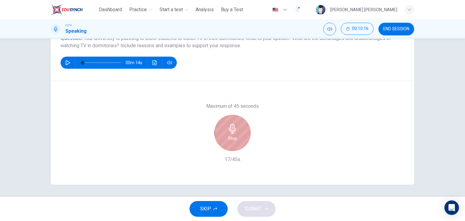
click at [229, 134] on div "Stop" at bounding box center [233, 133] width 36 height 36
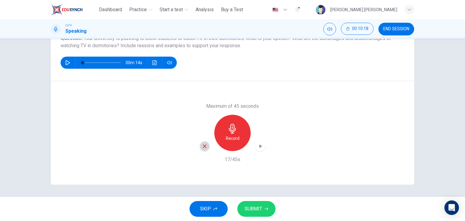
click at [206, 145] on icon "button" at bounding box center [204, 146] width 5 height 5
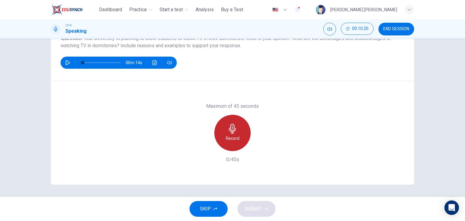
click at [230, 132] on icon "button" at bounding box center [233, 129] width 10 height 10
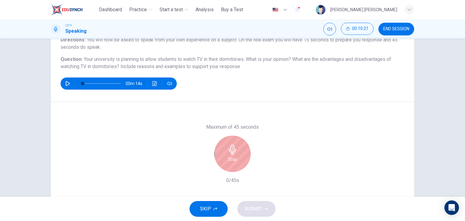
scroll to position [55, 0]
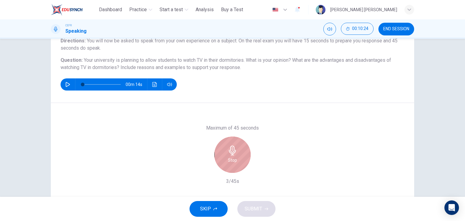
click at [232, 168] on div "Stop" at bounding box center [233, 155] width 36 height 36
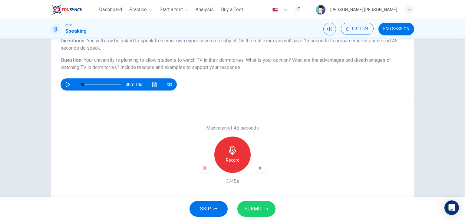
scroll to position [77, 0]
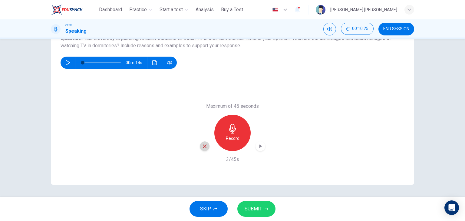
click at [204, 150] on div "button" at bounding box center [205, 147] width 10 height 10
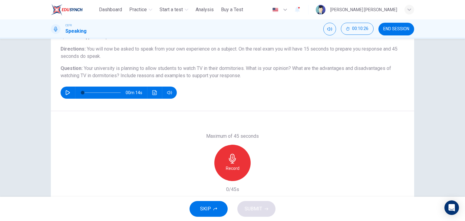
scroll to position [46, 0]
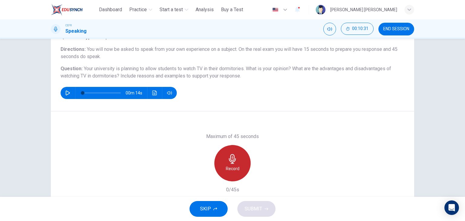
click at [235, 154] on div "Record" at bounding box center [233, 163] width 36 height 36
click at [235, 154] on div "Stop" at bounding box center [233, 163] width 36 height 36
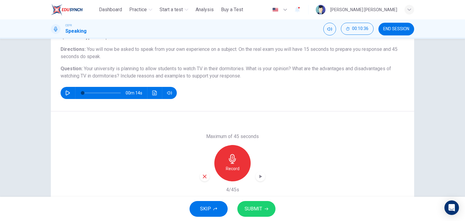
scroll to position [72, 0]
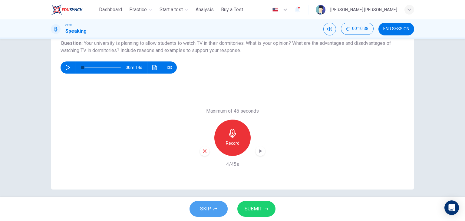
click at [216, 206] on button "SKIP" at bounding box center [209, 209] width 38 height 16
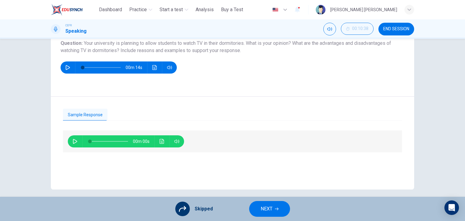
click at [206, 148] on div "00m 00s" at bounding box center [232, 142] width 339 height 22
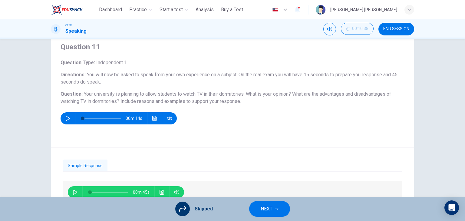
scroll to position [69, 0]
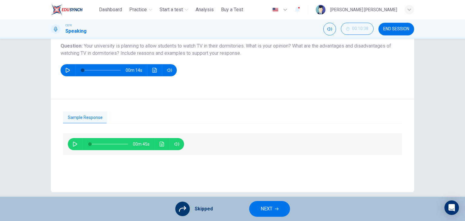
click at [264, 208] on span "NEXT" at bounding box center [267, 209] width 12 height 8
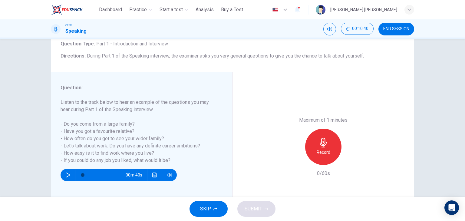
scroll to position [42, 0]
